Goal: Use online tool/utility: Utilize a website feature to perform a specific function

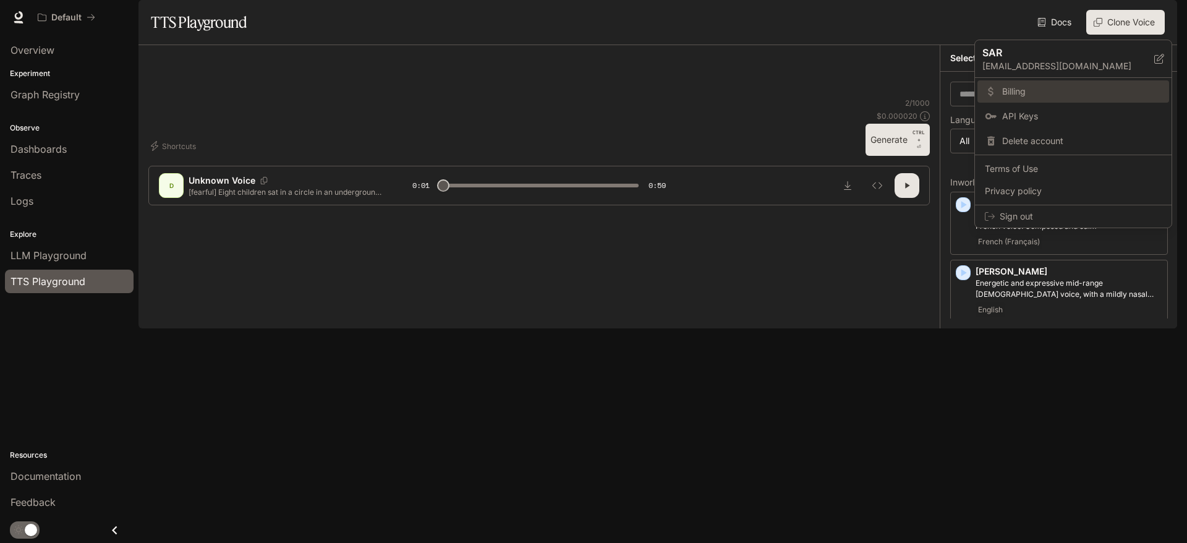
scroll to position [247, 0]
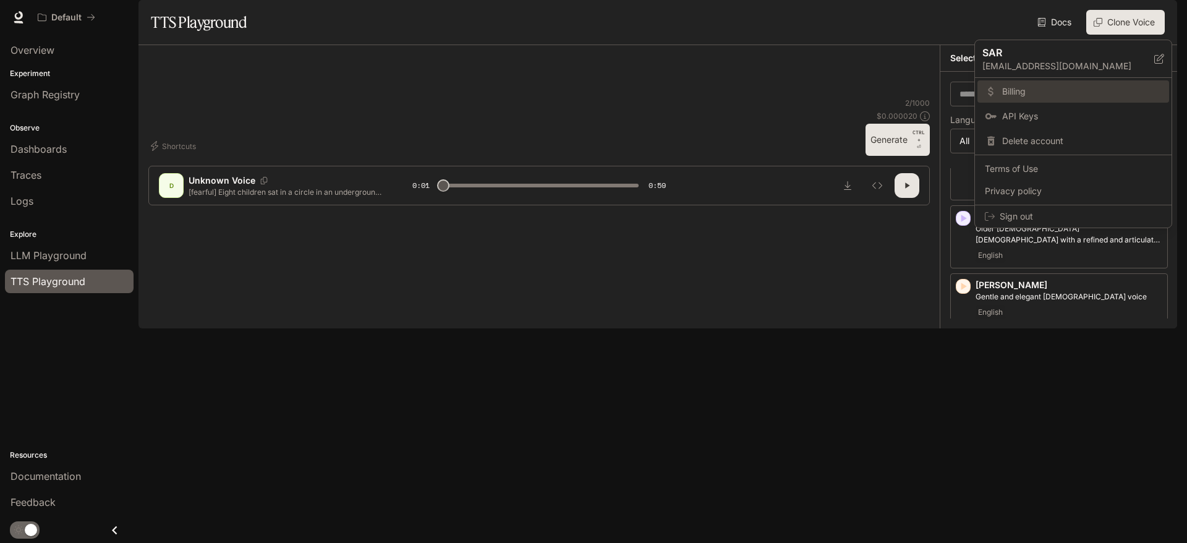
click at [1066, 85] on span "Billing" at bounding box center [1081, 91] width 159 height 12
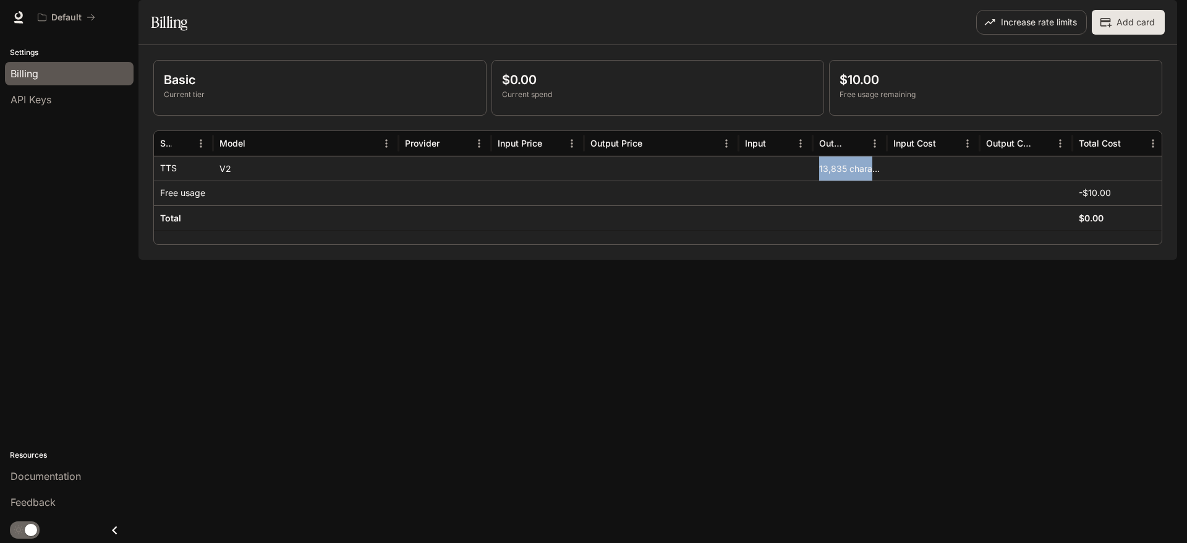
drag, startPoint x: 817, startPoint y: 206, endPoint x: 901, endPoint y: 200, distance: 84.3
click at [901, 181] on div "TTS V2 13,835 characters" at bounding box center [659, 168] width 1011 height 25
click at [893, 260] on div "Basic Current tier $0.00 Current spend $10.00 Free usage remaining Service Mode…" at bounding box center [657, 152] width 1039 height 215
click at [19, 21] on icon at bounding box center [18, 22] width 9 height 2
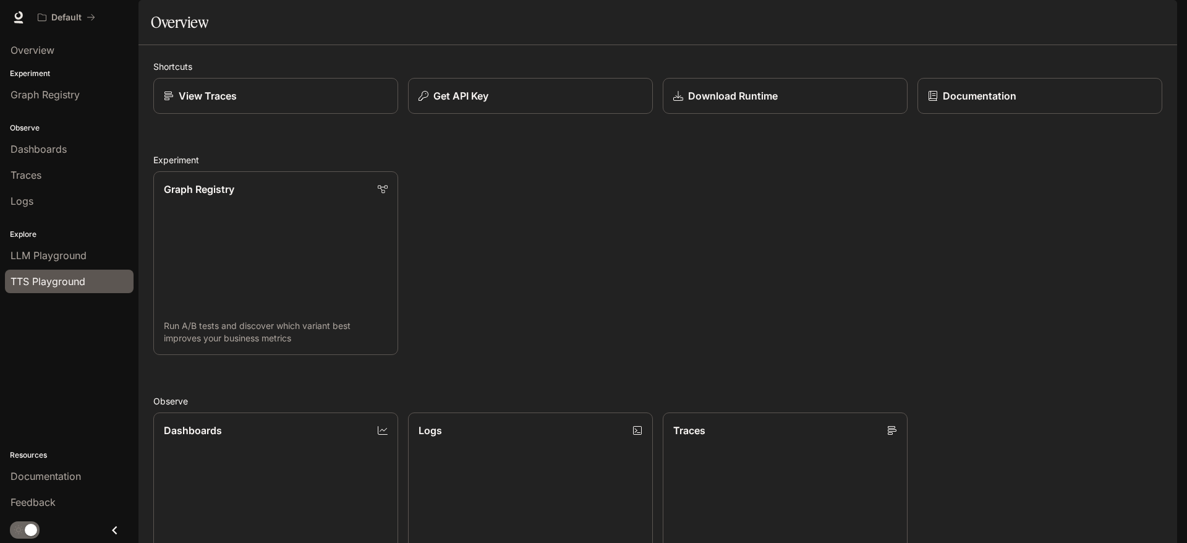
click at [108, 279] on div "TTS Playground" at bounding box center [69, 281] width 117 height 15
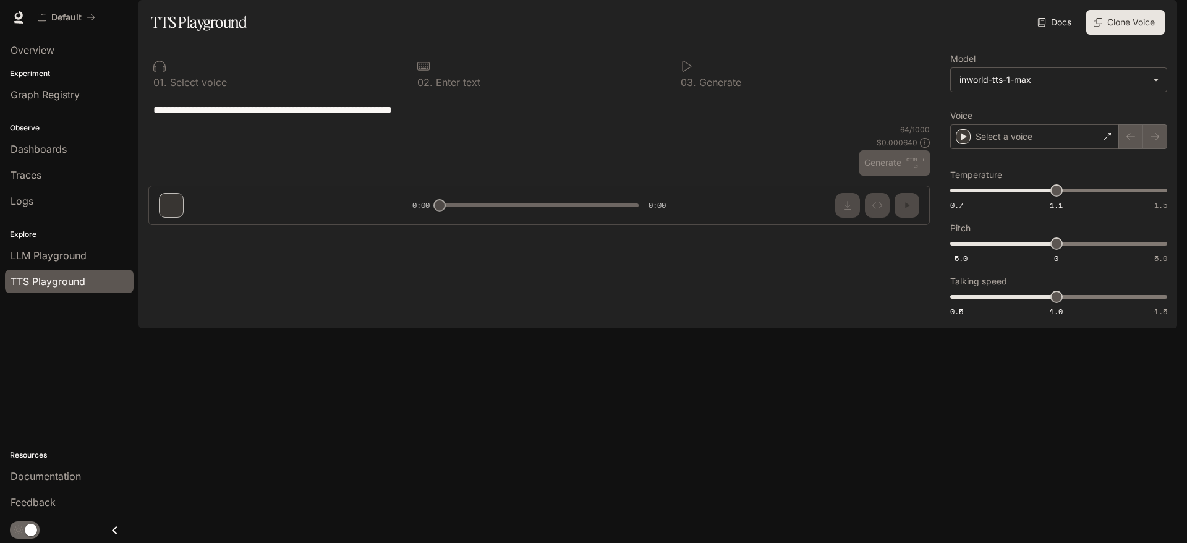
type input "***"
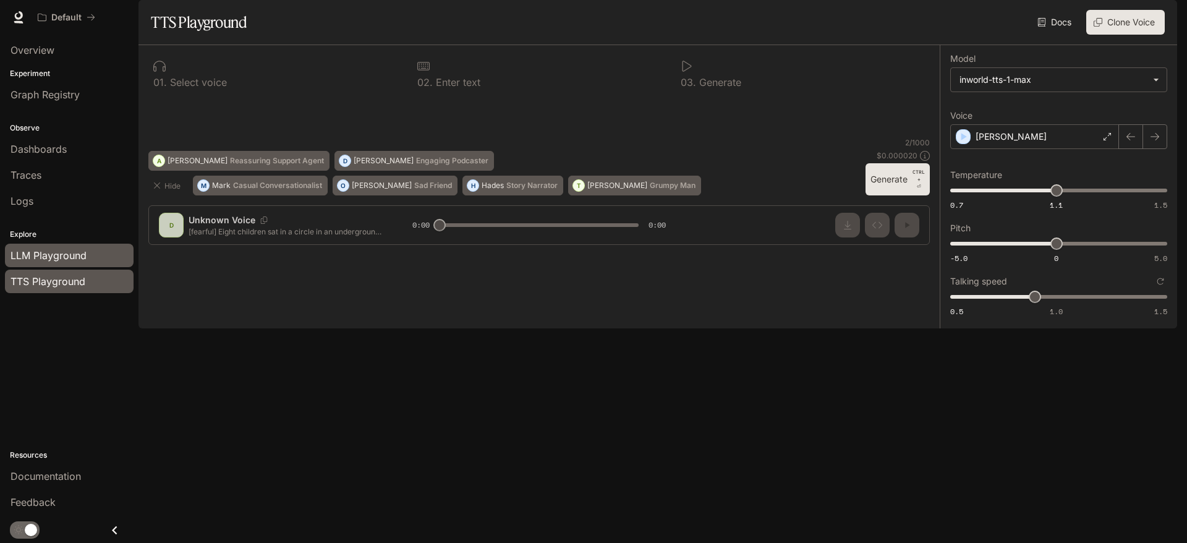
click at [41, 260] on span "LLM Playground" at bounding box center [49, 255] width 76 height 15
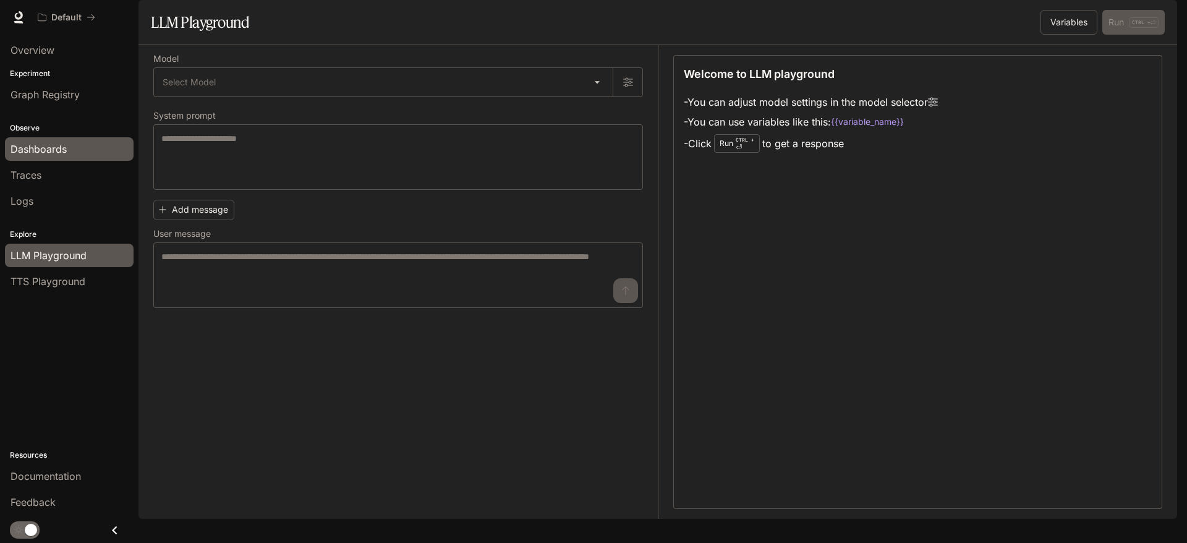
click at [50, 150] on span "Dashboards" at bounding box center [39, 149] width 56 height 15
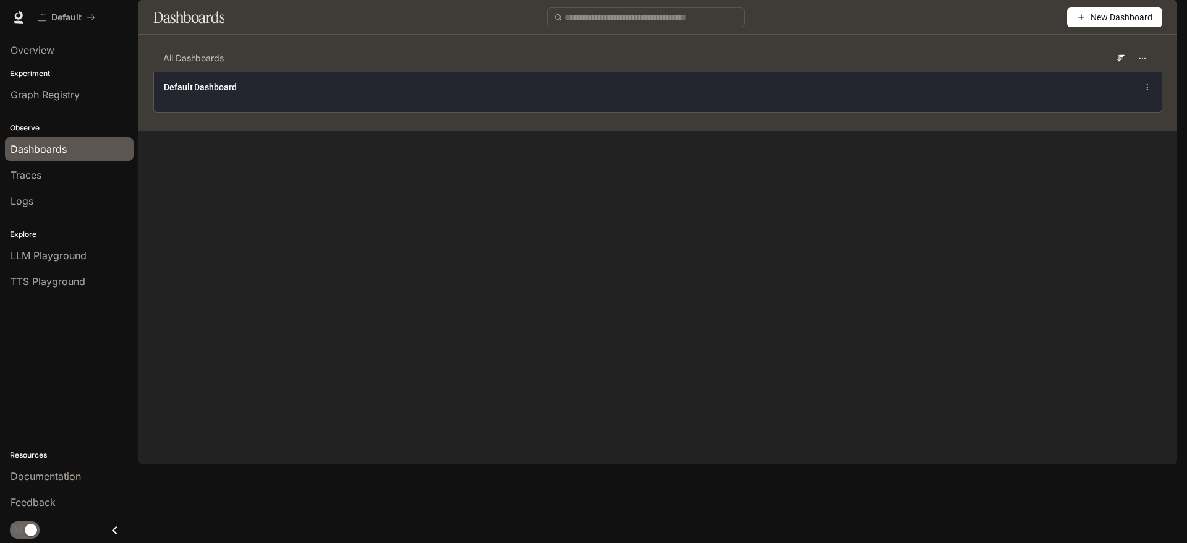
click at [870, 112] on div "Default Dashboard" at bounding box center [658, 92] width 1008 height 40
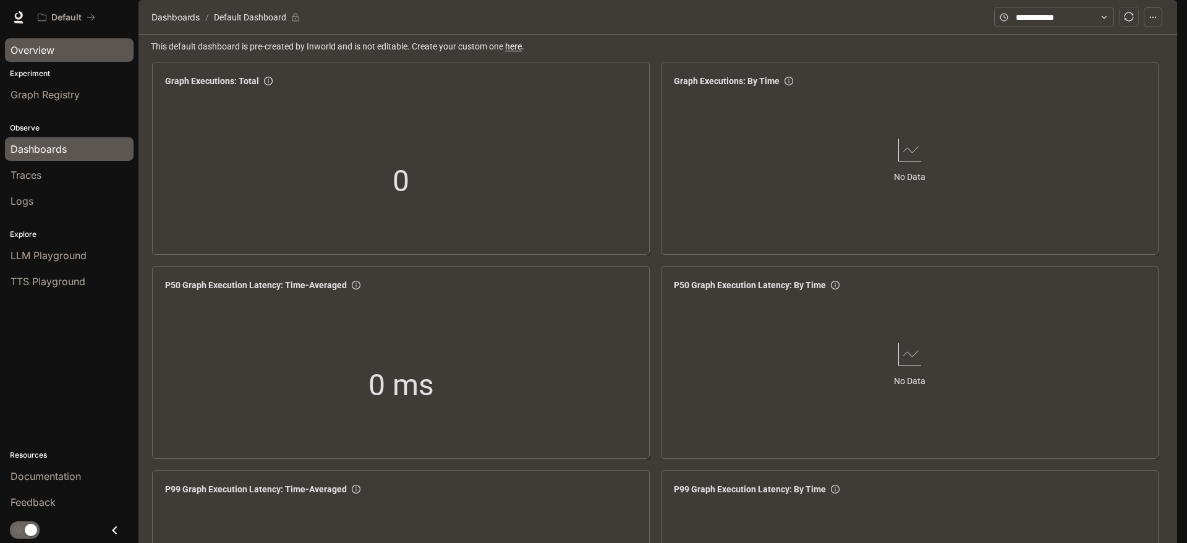
click at [72, 58] on link "Overview" at bounding box center [69, 49] width 129 height 23
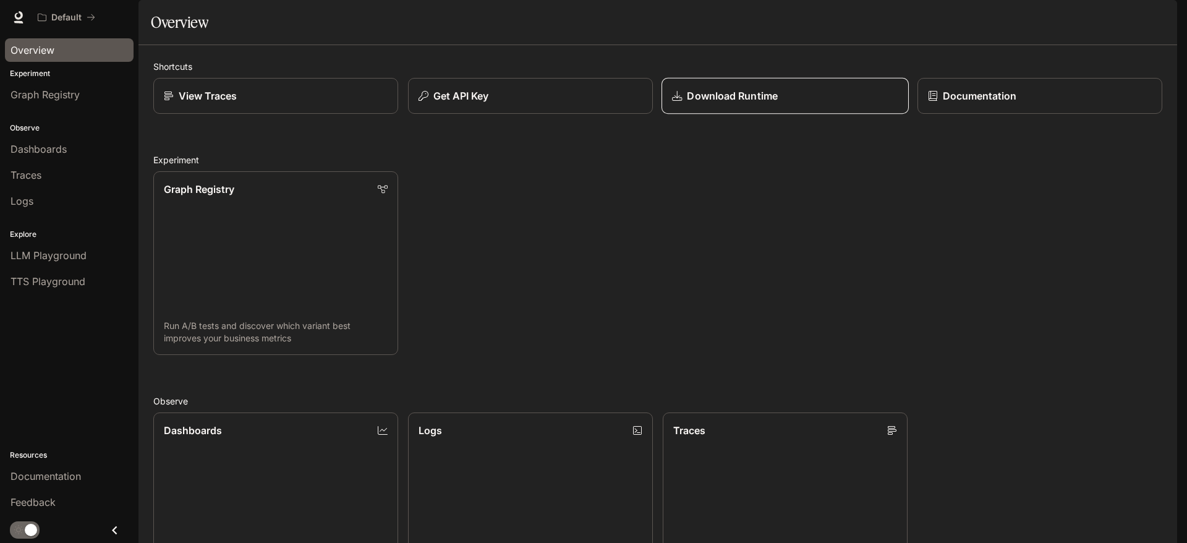
click at [779, 114] on link "Download Runtime" at bounding box center [784, 96] width 247 height 36
click at [728, 103] on p "Download Runtime" at bounding box center [732, 95] width 90 height 15
click at [90, 98] on div "Graph Registry" at bounding box center [69, 94] width 117 height 15
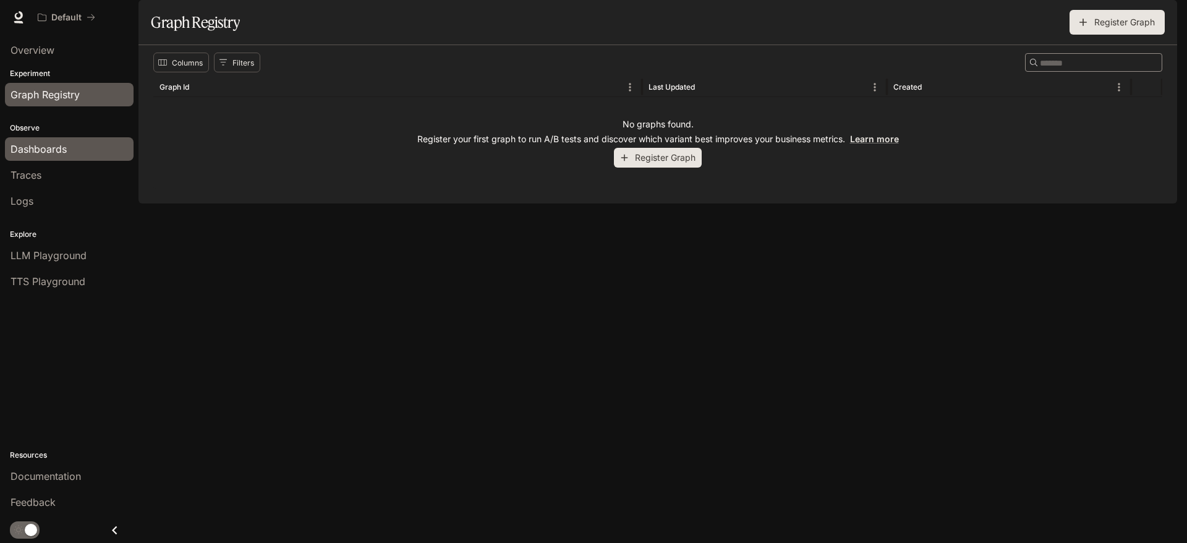
click at [79, 153] on div "Dashboards" at bounding box center [69, 149] width 117 height 15
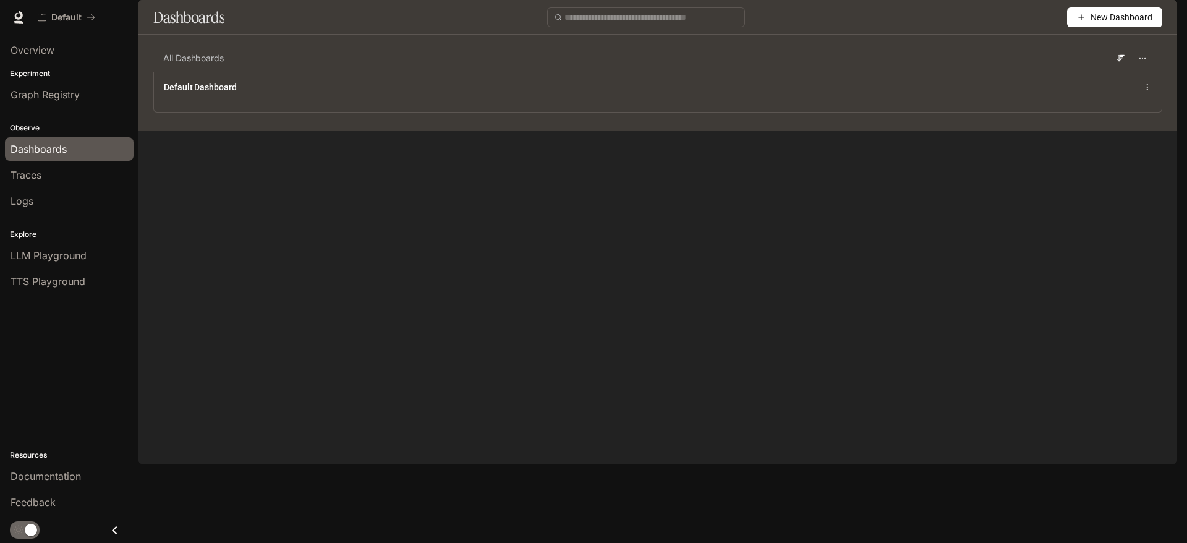
click at [48, 460] on p "Resources" at bounding box center [69, 454] width 138 height 11
click at [53, 474] on span "Documentation" at bounding box center [46, 476] width 70 height 15
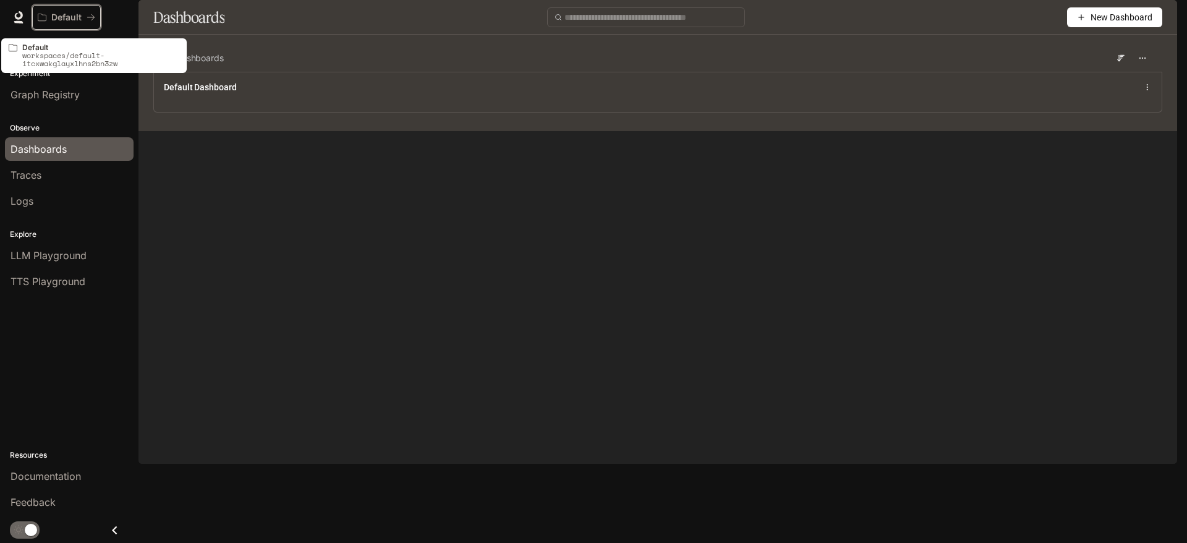
click at [100, 19] on button "Default" at bounding box center [66, 17] width 69 height 25
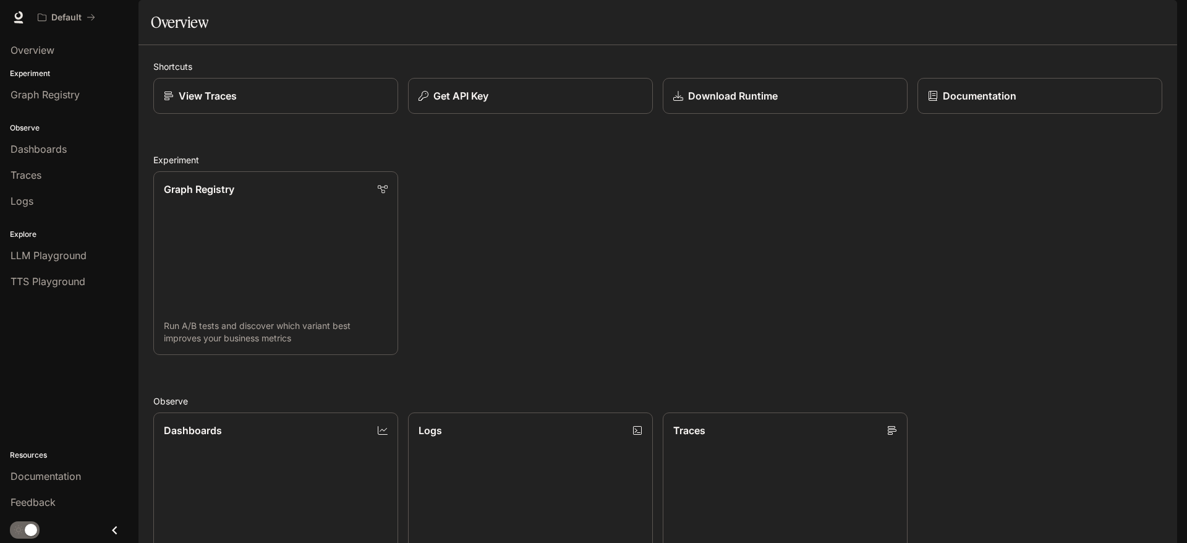
scroll to position [348, 0]
click at [46, 485] on link "Documentation" at bounding box center [69, 475] width 129 height 23
click at [1165, 20] on div "button" at bounding box center [1159, 17] width 17 height 17
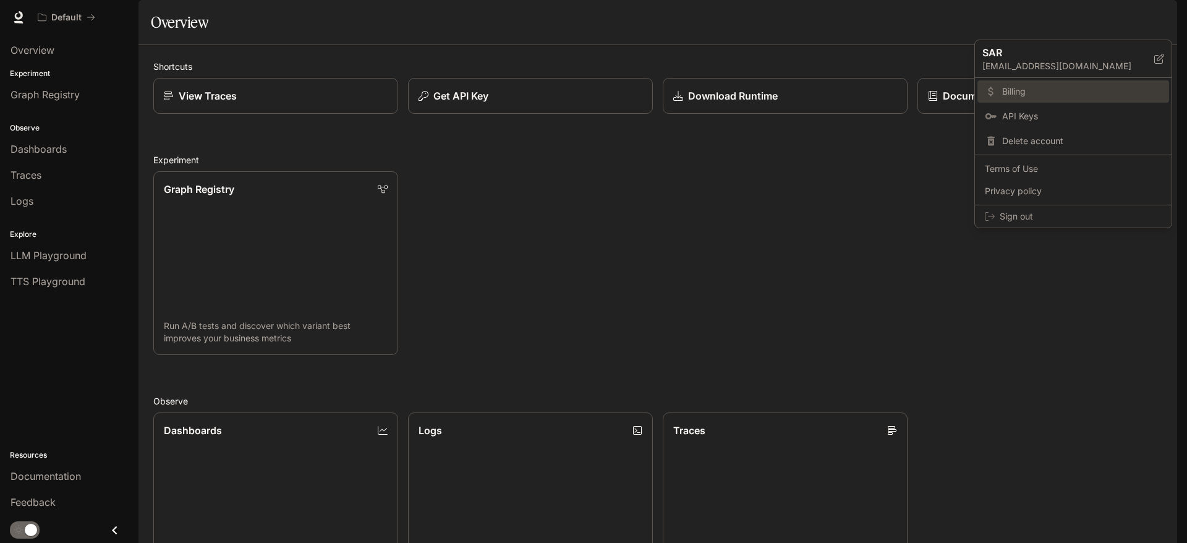
click at [1077, 98] on link "Billing" at bounding box center [1073, 91] width 192 height 22
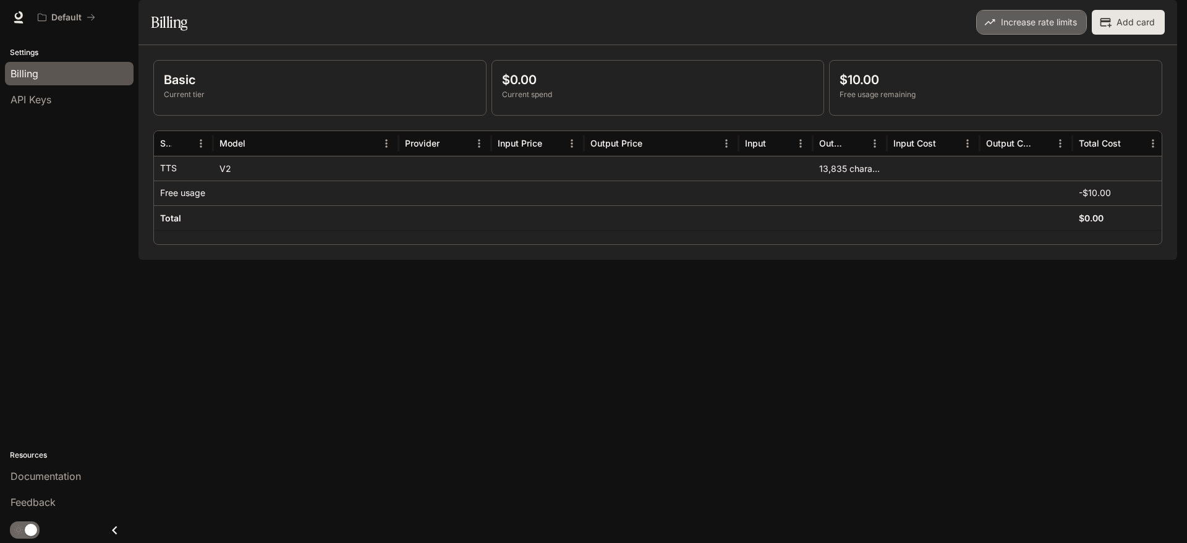
click at [1076, 35] on button "Increase rate limits" at bounding box center [1031, 22] width 111 height 25
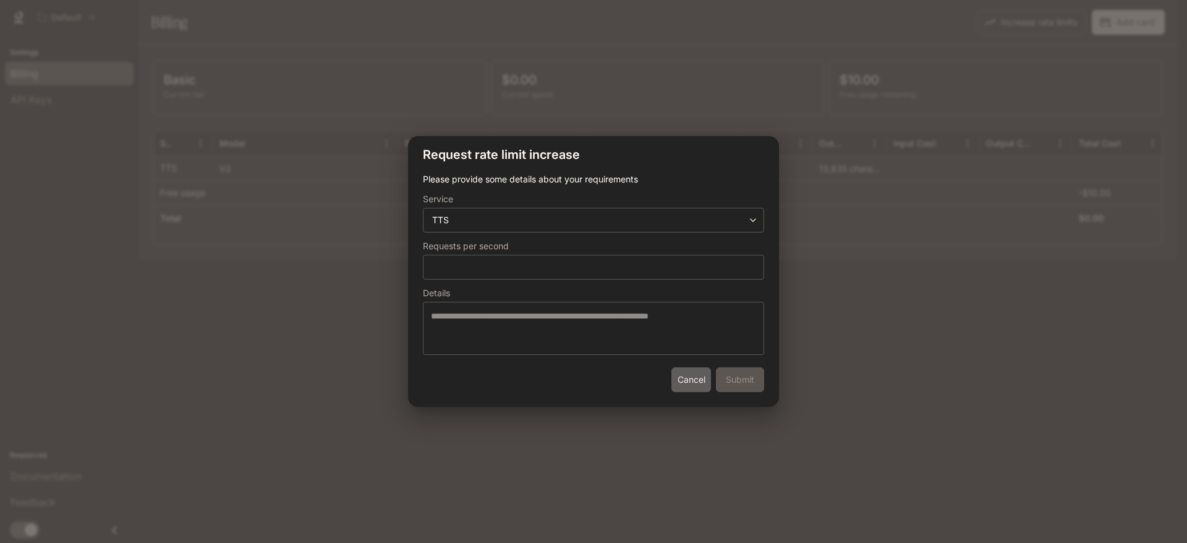
click at [708, 386] on button "Cancel" at bounding box center [691, 379] width 40 height 25
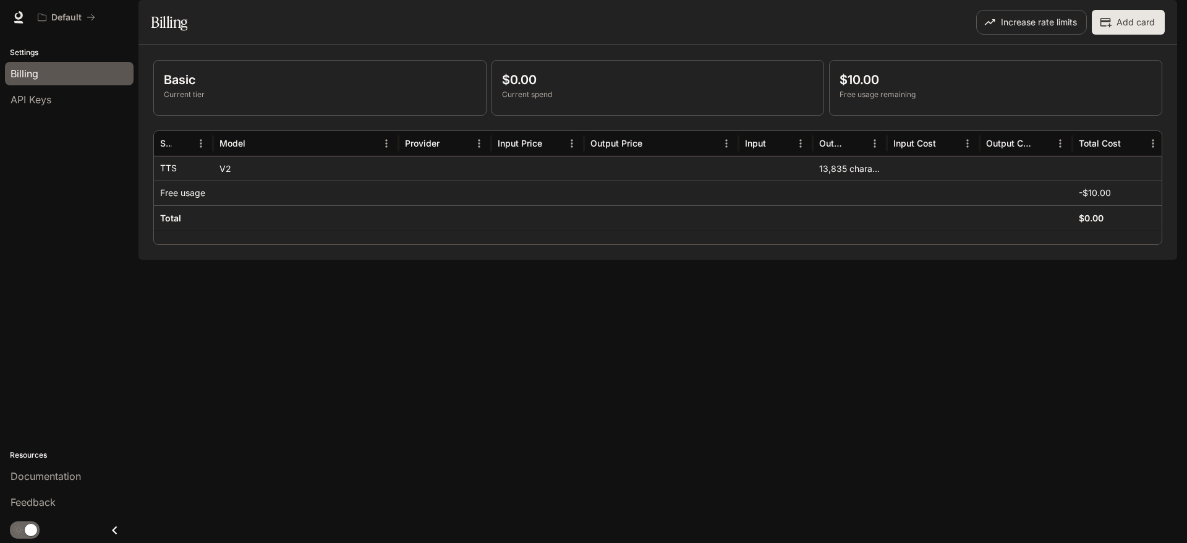
click at [699, 260] on div "Basic Current tier $0.00 Current spend $10.00 Free usage remaining Service Mode…" at bounding box center [657, 152] width 1039 height 215
click at [1103, 35] on button "Add card" at bounding box center [1128, 22] width 73 height 25
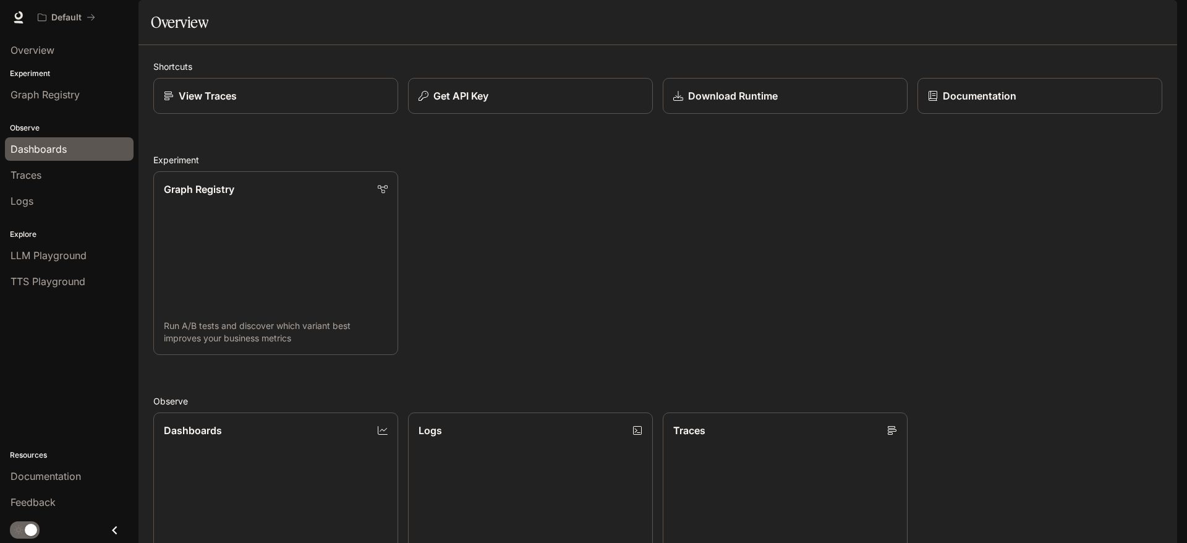
click at [81, 147] on div "Dashboards" at bounding box center [69, 149] width 117 height 15
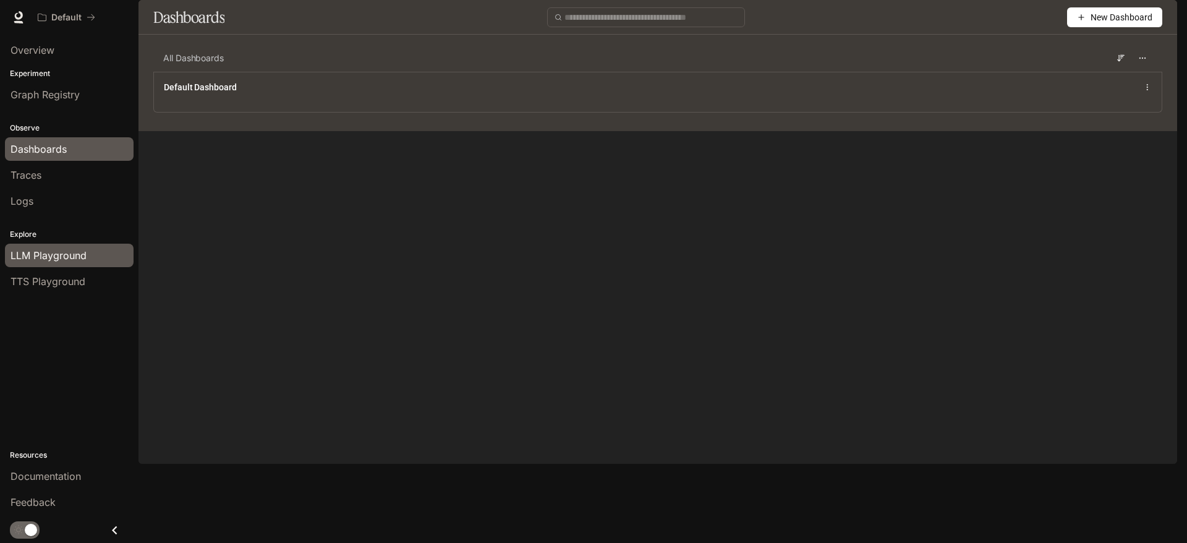
click at [74, 254] on span "LLM Playground" at bounding box center [49, 255] width 76 height 15
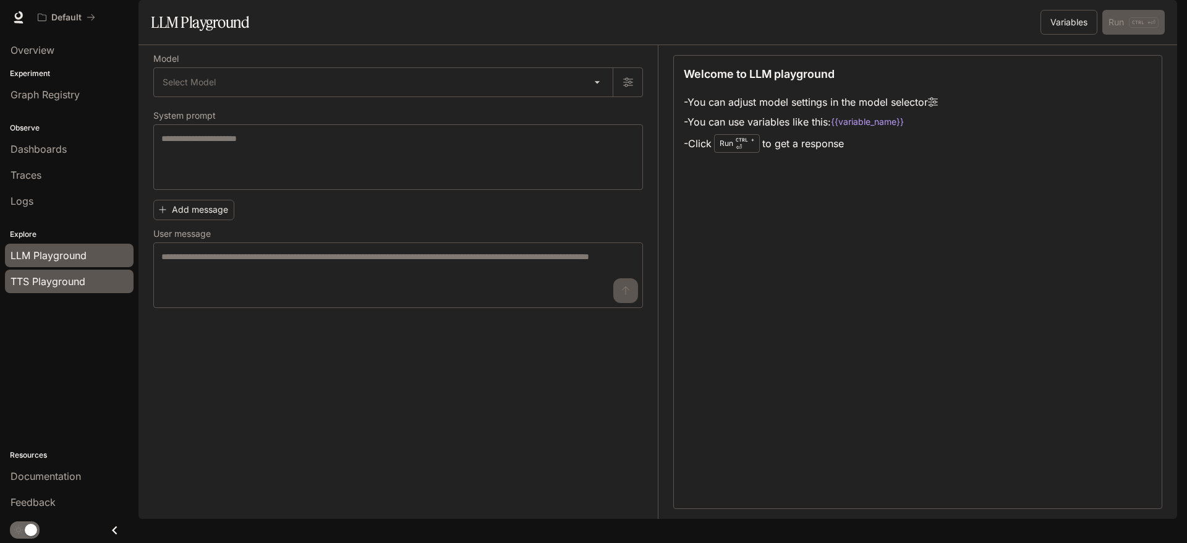
click at [74, 276] on span "TTS Playground" at bounding box center [48, 281] width 75 height 15
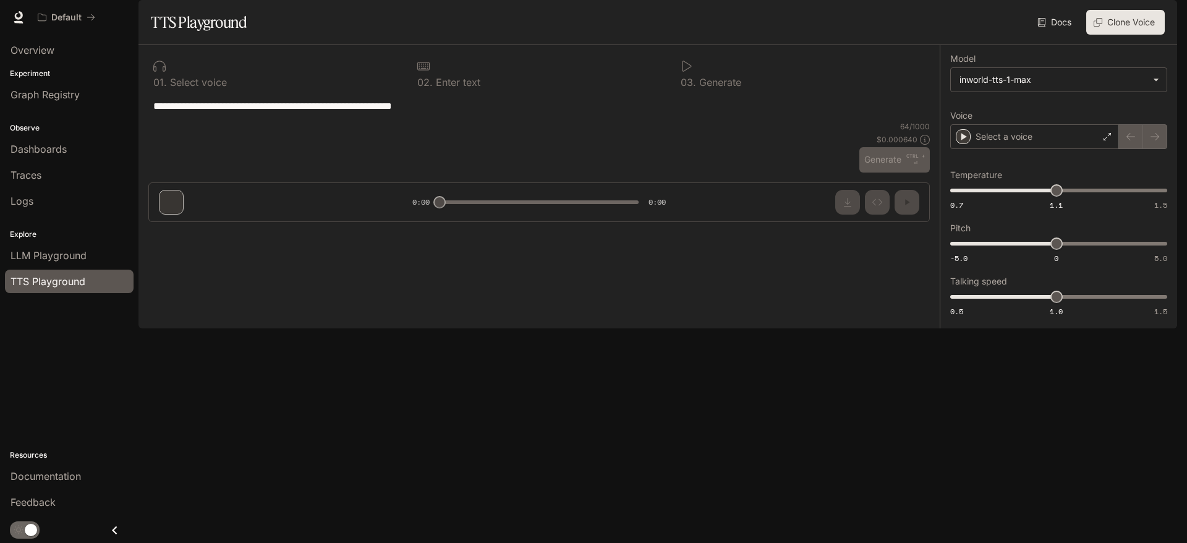
type input "***"
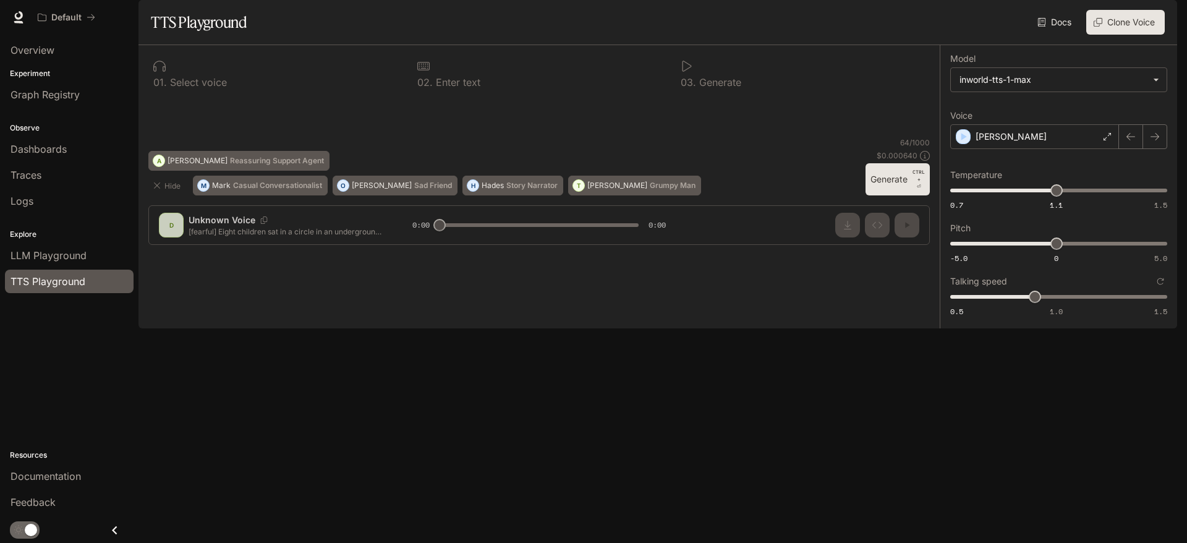
click at [538, 137] on textarea at bounding box center [538, 116] width 771 height 43
drag, startPoint x: 514, startPoint y: 176, endPoint x: 249, endPoint y: 153, distance: 265.6
paste textarea "**********"
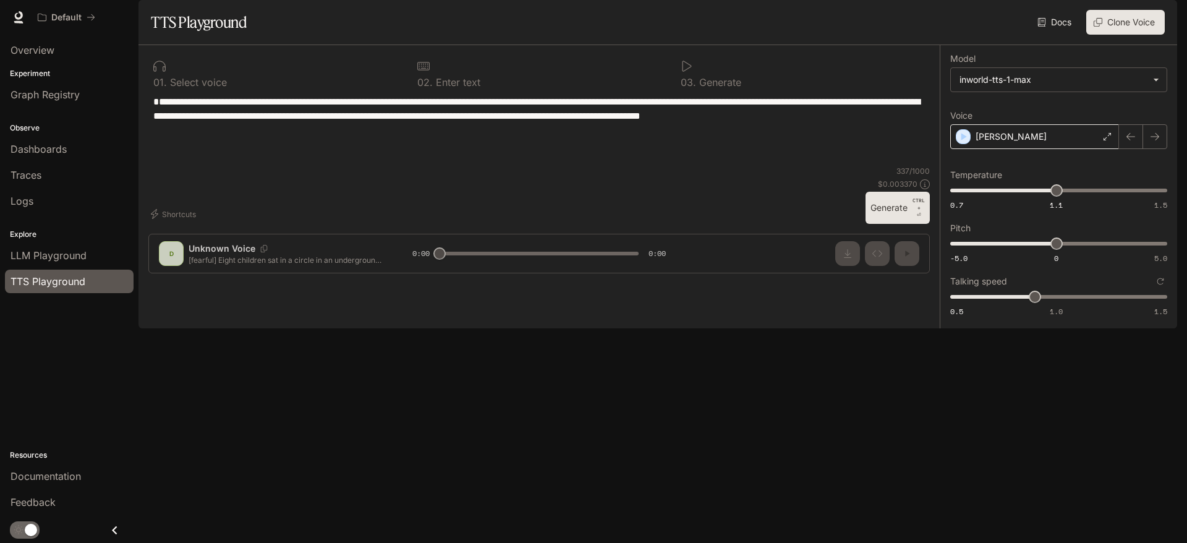
type textarea "**********"
click at [998, 143] on p "[PERSON_NAME]" at bounding box center [1010, 136] width 71 height 12
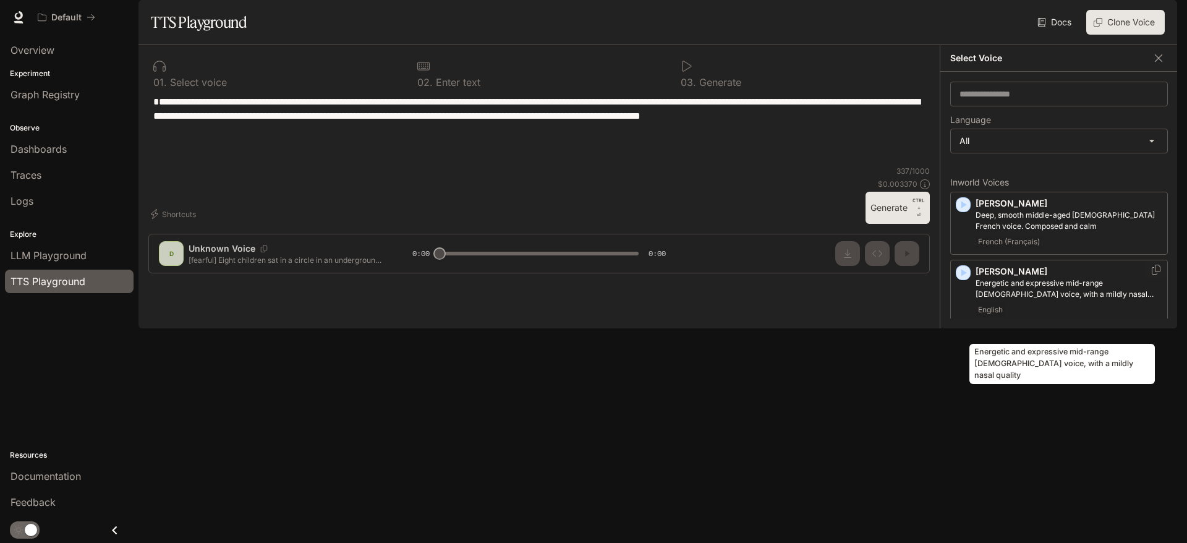
click at [996, 300] on p "Energetic and expressive mid-range [DEMOGRAPHIC_DATA] voice, with a mildly nasa…" at bounding box center [1068, 289] width 187 height 22
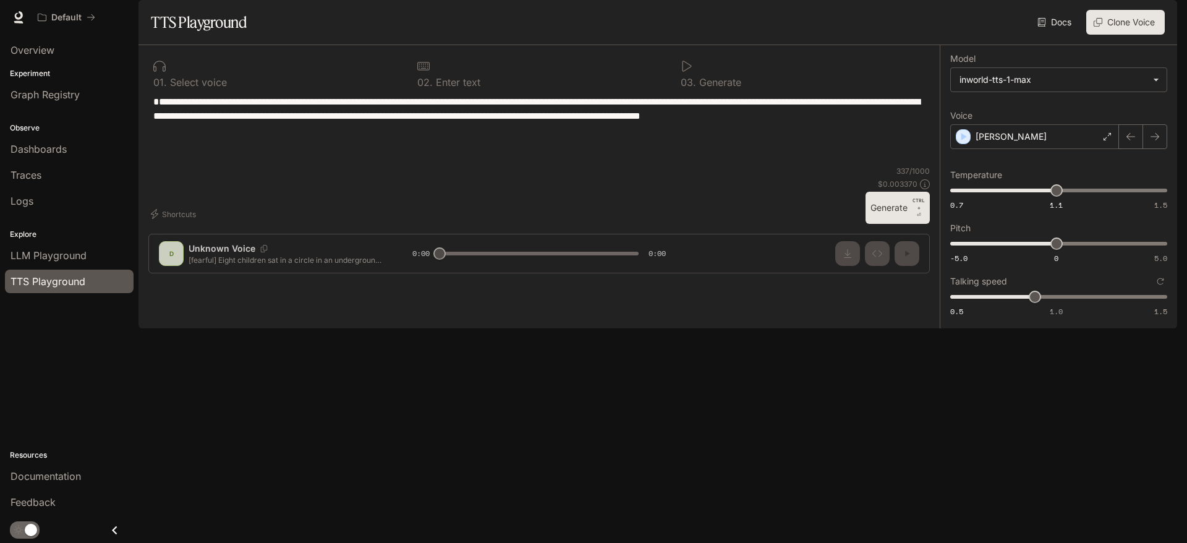
click at [923, 219] on p "CTRL + ⏎" at bounding box center [918, 208] width 12 height 22
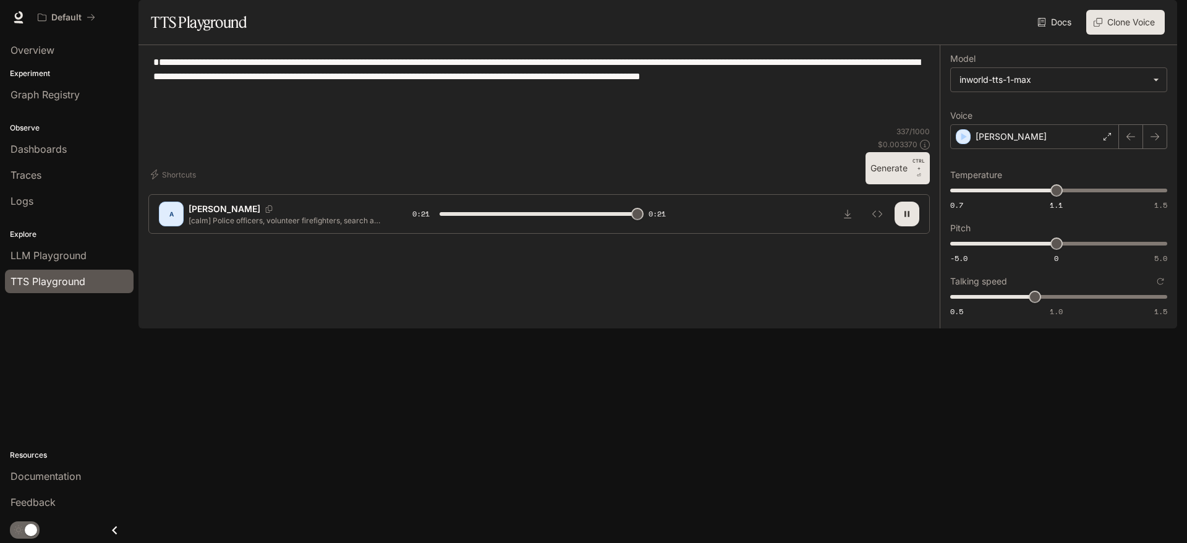
type input "*"
drag, startPoint x: 274, startPoint y: 147, endPoint x: 150, endPoint y: 112, distance: 128.6
click at [150, 112] on div "**********" at bounding box center [538, 90] width 781 height 71
paste textarea "**********"
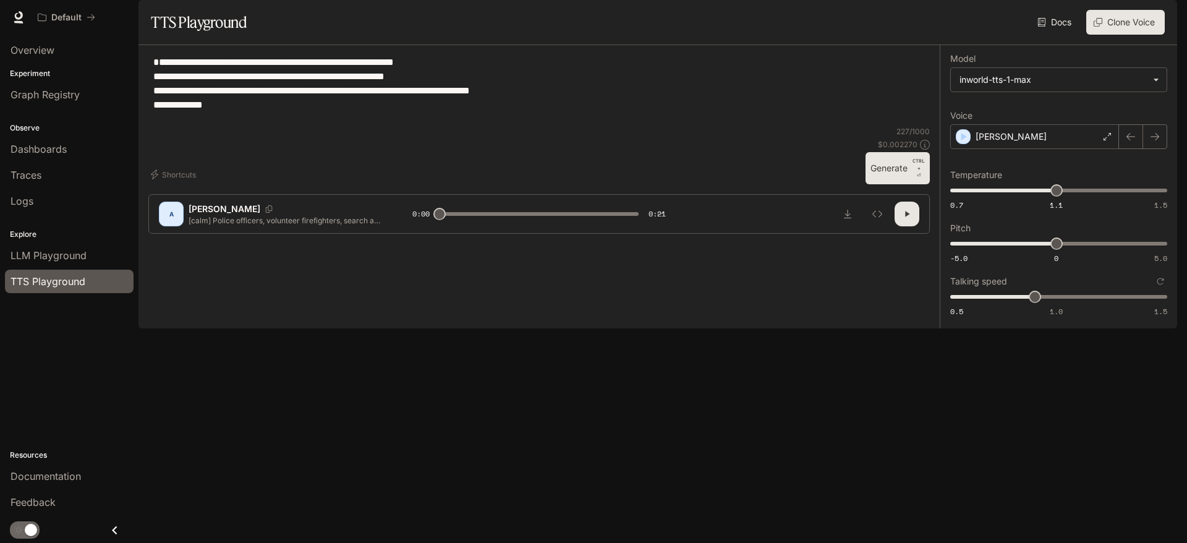
type textarea "**********"
click at [883, 184] on button "Generate CTRL + ⏎" at bounding box center [897, 168] width 64 height 32
click at [902, 219] on icon "button" at bounding box center [907, 214] width 10 height 10
type input "*"
